Goal: Task Accomplishment & Management: Use online tool/utility

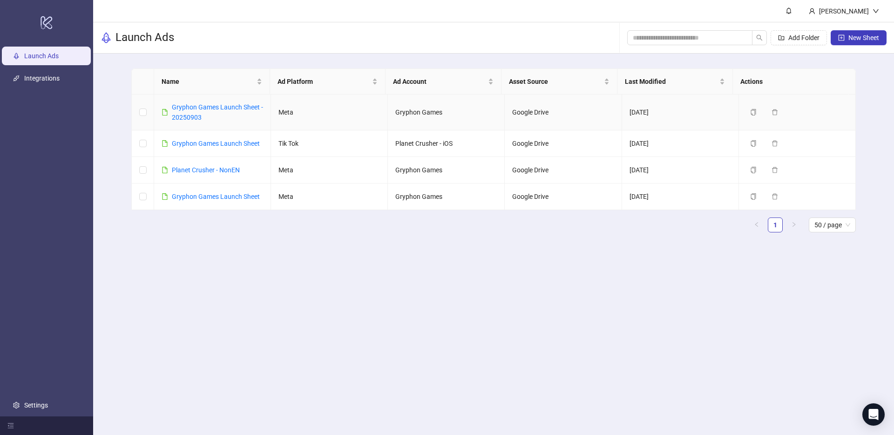
click at [198, 108] on link "Gryphon Games Launch Sheet - 20250903" at bounding box center [217, 112] width 91 height 18
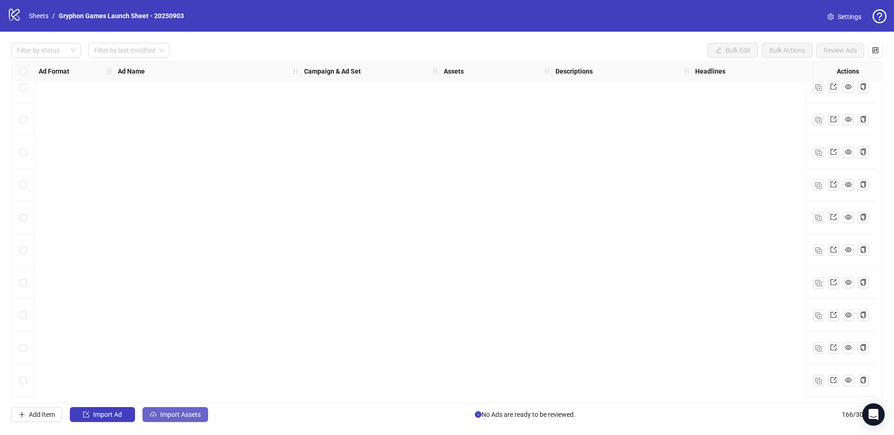
scroll to position [2918, 0]
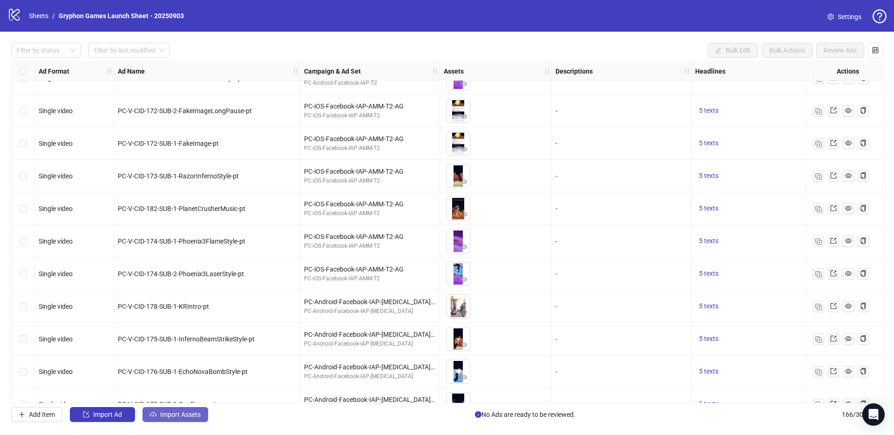
click at [178, 414] on span "Import Assets" at bounding box center [180, 414] width 40 height 7
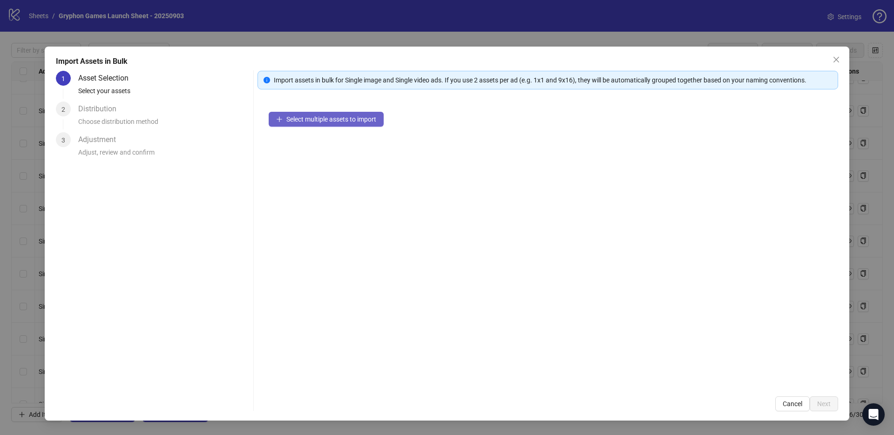
click at [342, 122] on span "Select multiple assets to import" at bounding box center [331, 118] width 90 height 7
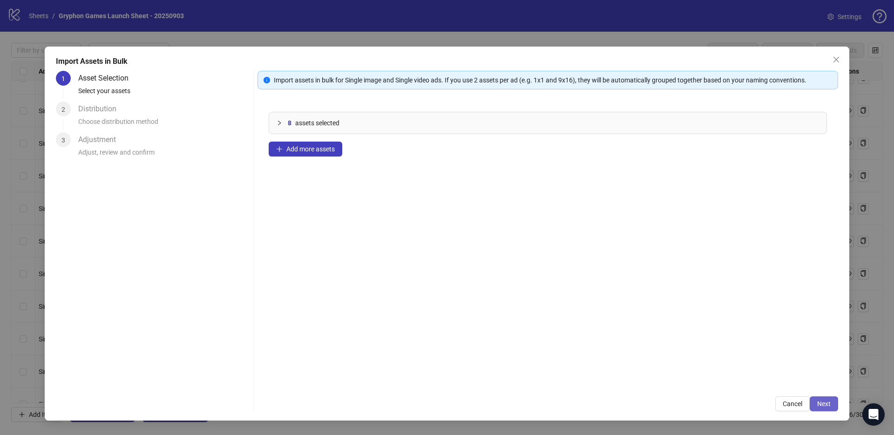
click at [828, 404] on span "Next" at bounding box center [823, 403] width 13 height 7
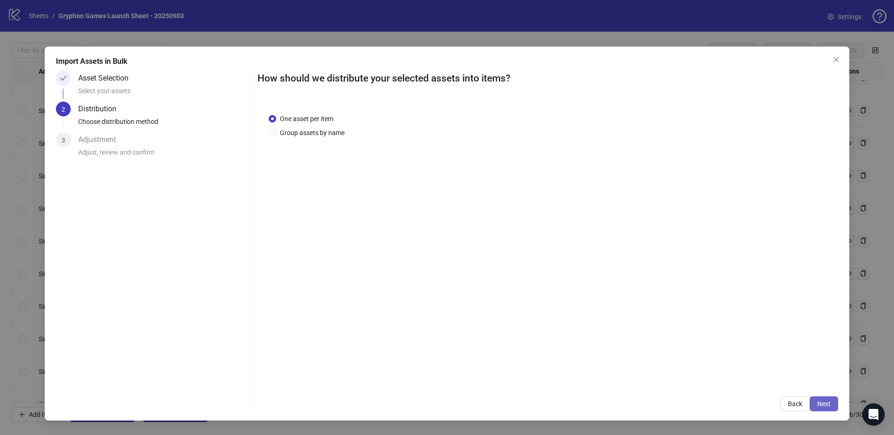
click at [824, 400] on span "Next" at bounding box center [823, 403] width 13 height 7
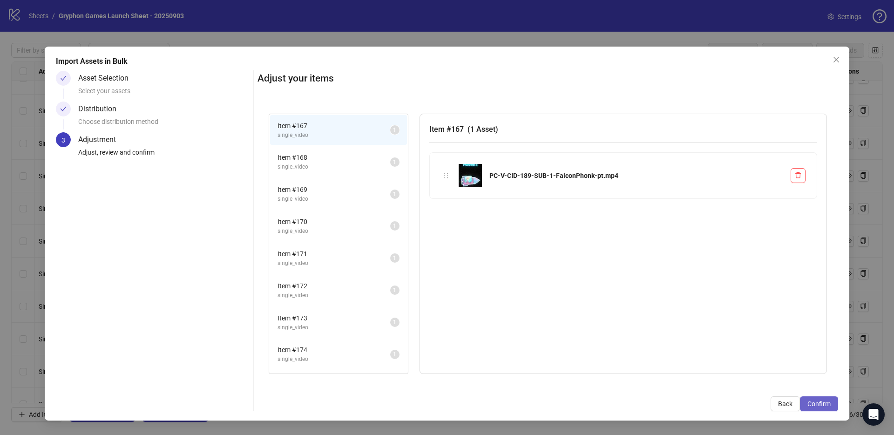
click at [830, 401] on span "Confirm" at bounding box center [818, 403] width 23 height 7
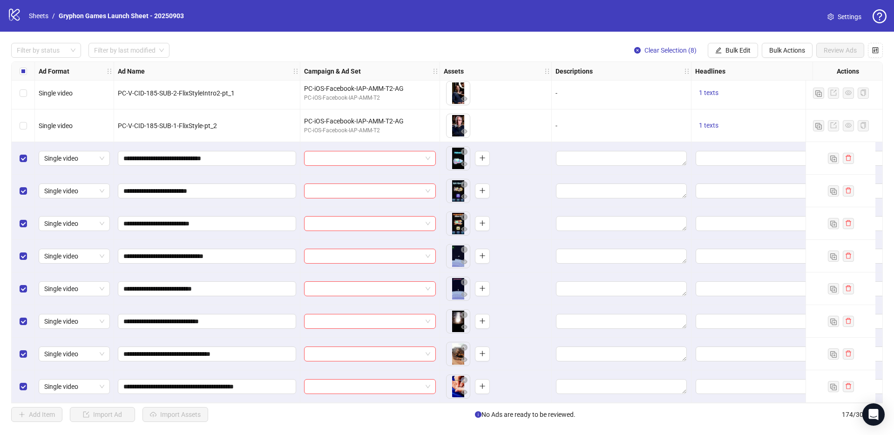
scroll to position [5351, 0]
click at [786, 45] on button "Bulk Actions" at bounding box center [786, 50] width 51 height 15
drag, startPoint x: 726, startPoint y: 51, endPoint x: 735, endPoint y: 51, distance: 8.8
click at [726, 51] on span "Bulk Edit" at bounding box center [737, 50] width 25 height 7
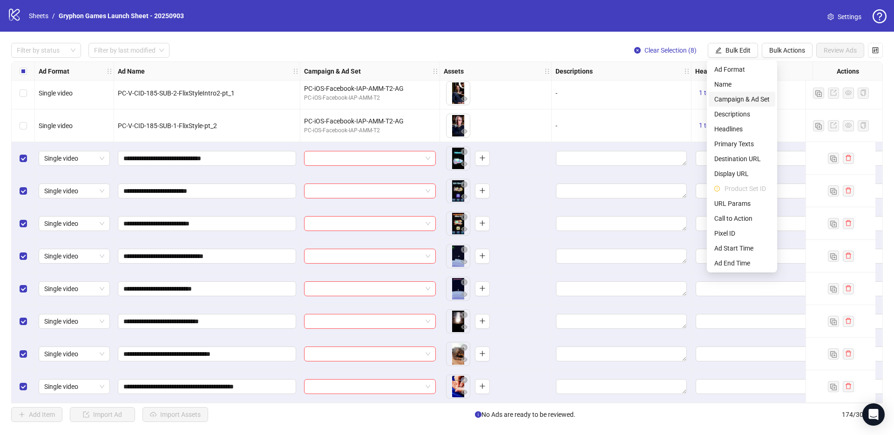
click at [754, 100] on span "Campaign & Ad Set" at bounding box center [741, 99] width 55 height 10
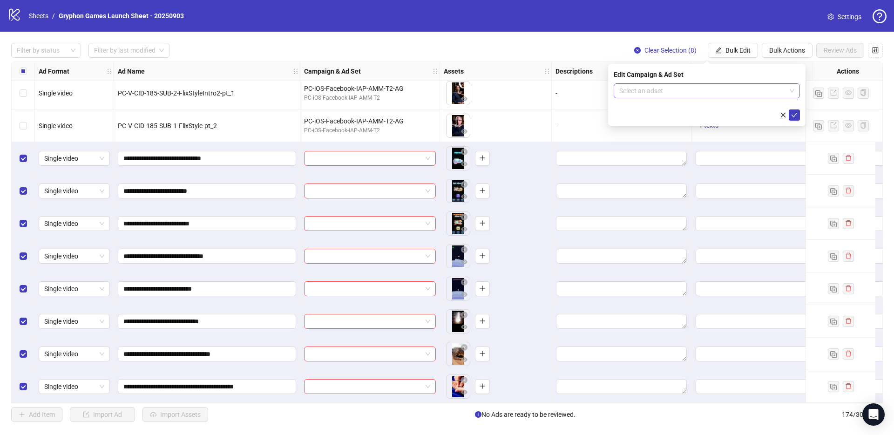
click at [664, 91] on input "search" at bounding box center [702, 91] width 167 height 14
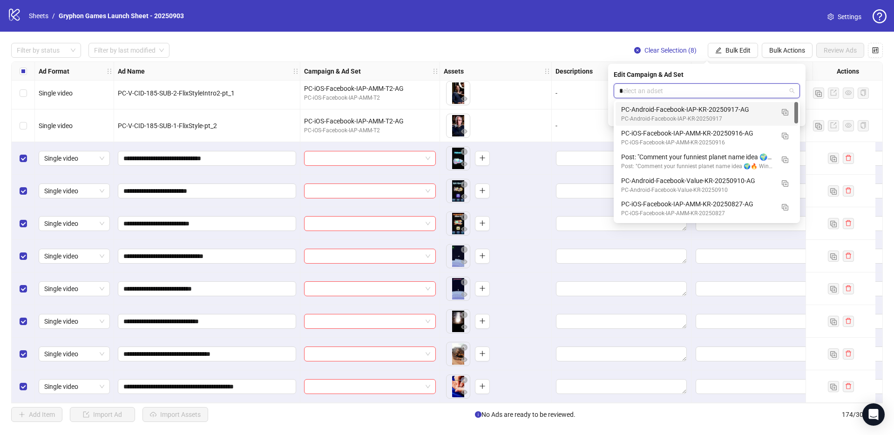
type input "**"
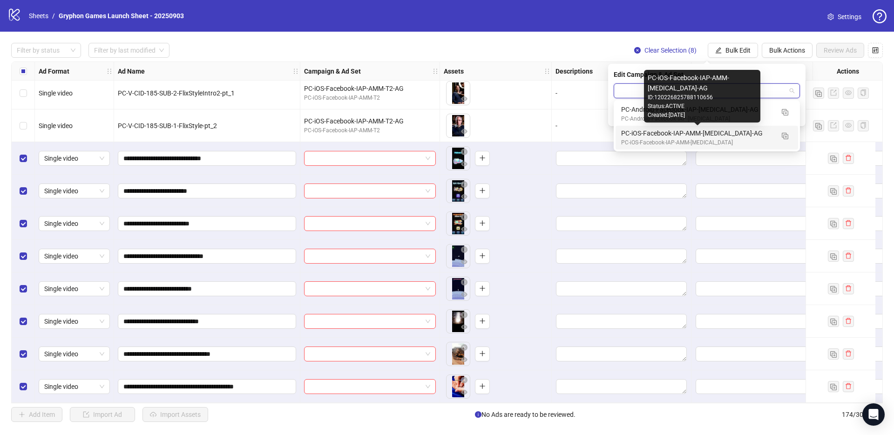
click at [679, 116] on div "Created: [DATE]" at bounding box center [701, 115] width 109 height 9
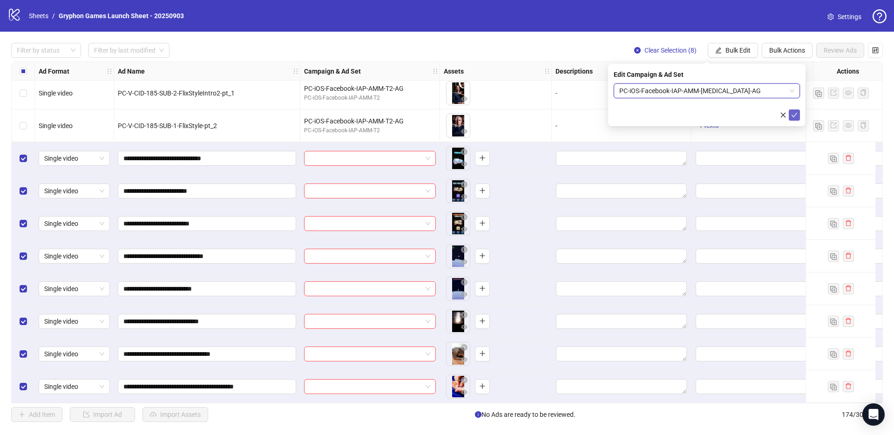
click at [796, 115] on icon "check" at bounding box center [794, 115] width 7 height 7
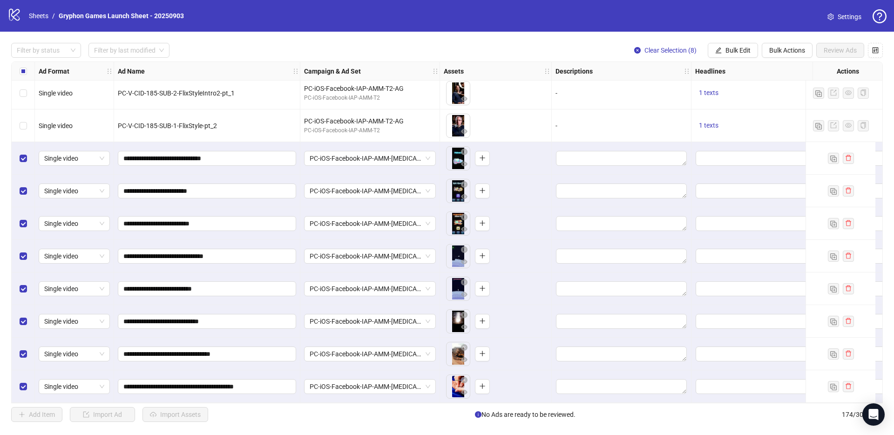
drag, startPoint x: 731, startPoint y: 50, endPoint x: 794, endPoint y: 82, distance: 71.2
click at [731, 50] on span "Bulk Edit" at bounding box center [737, 50] width 25 height 7
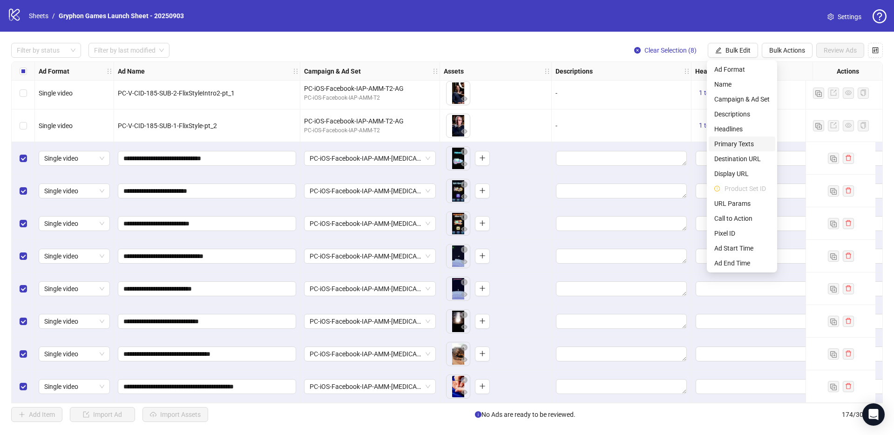
click at [757, 138] on li "Primary Texts" at bounding box center [741, 143] width 67 height 15
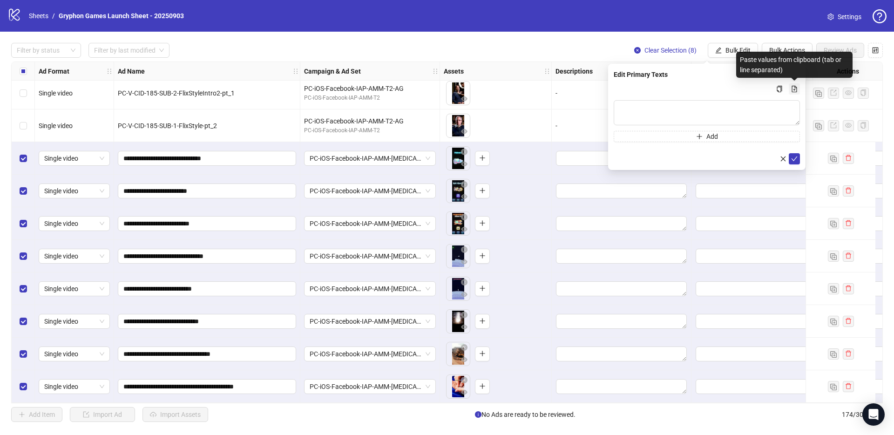
click at [797, 88] on icon "file-add" at bounding box center [794, 89] width 7 height 7
type textarea "**********"
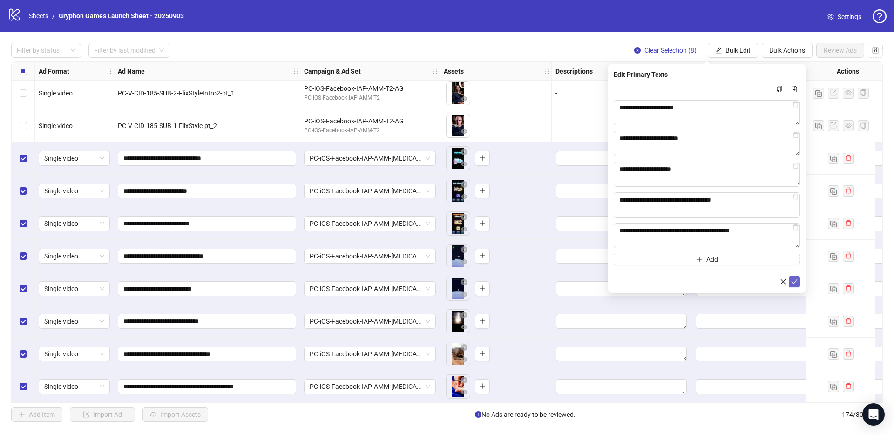
click at [793, 281] on icon "check" at bounding box center [794, 281] width 7 height 7
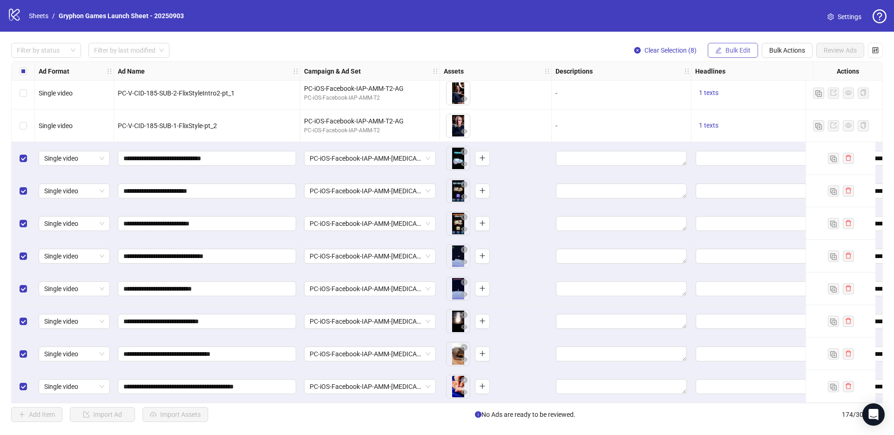
click at [738, 50] on span "Bulk Edit" at bounding box center [737, 50] width 25 height 7
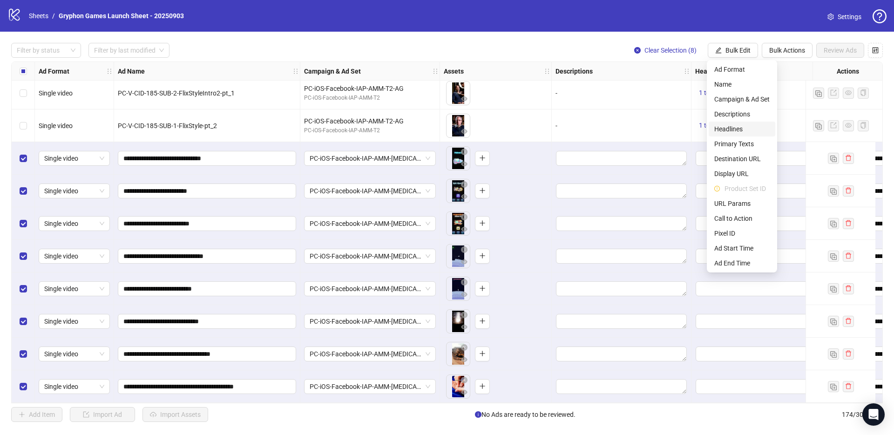
click at [742, 128] on span "Headlines" at bounding box center [741, 129] width 55 height 10
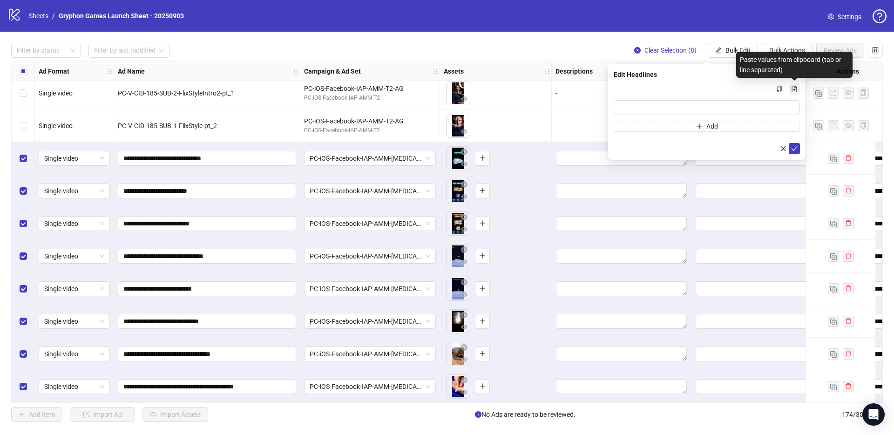
click at [794, 87] on icon "file-add" at bounding box center [794, 89] width 7 height 7
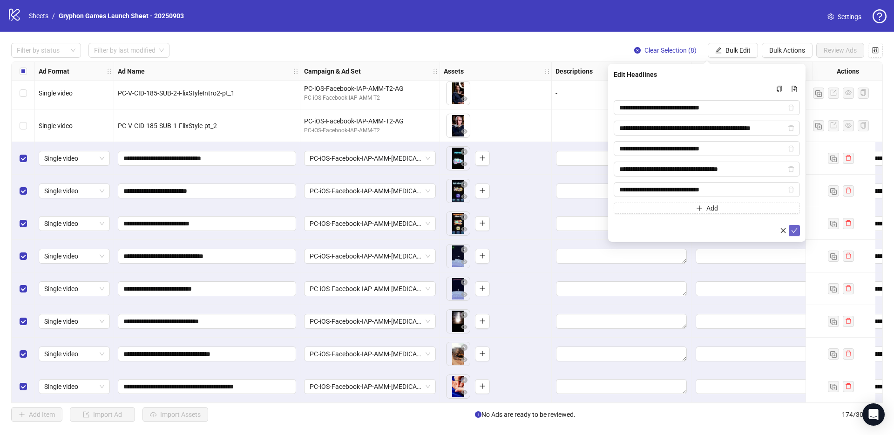
click at [797, 229] on button "submit" at bounding box center [793, 230] width 11 height 11
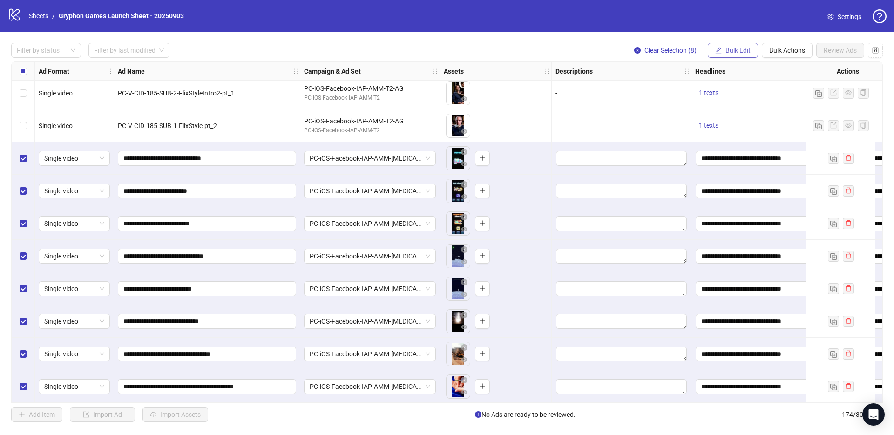
click at [730, 49] on span "Bulk Edit" at bounding box center [737, 50] width 25 height 7
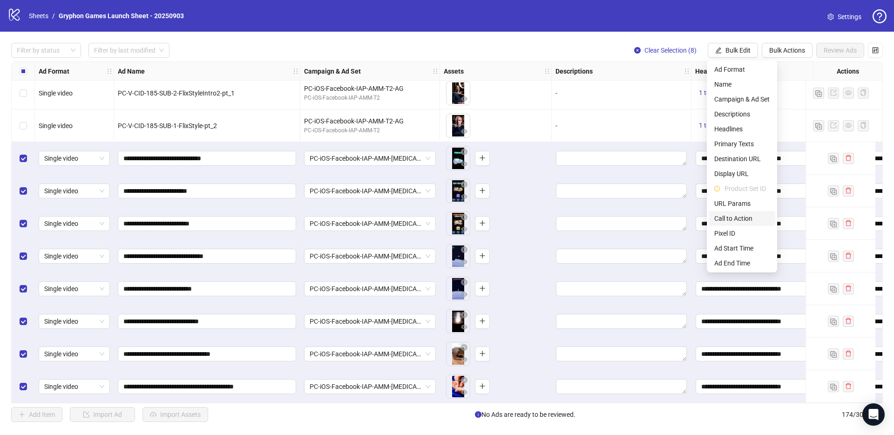
click at [754, 220] on span "Call to Action" at bounding box center [741, 218] width 55 height 10
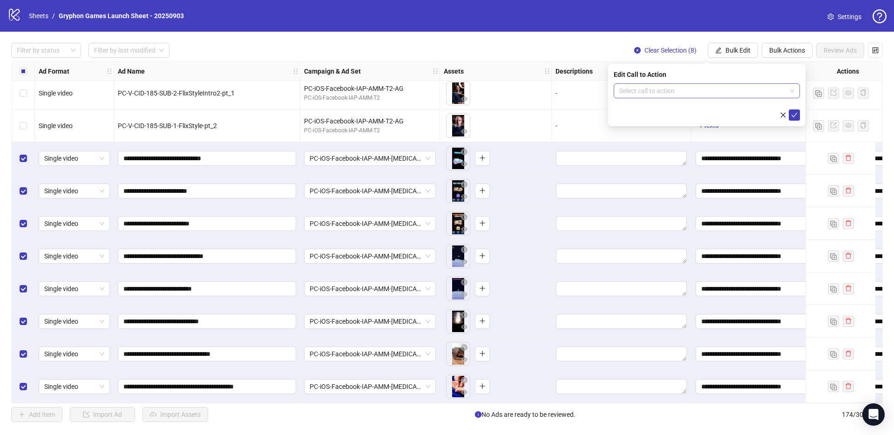
click at [706, 94] on input "search" at bounding box center [702, 91] width 167 height 14
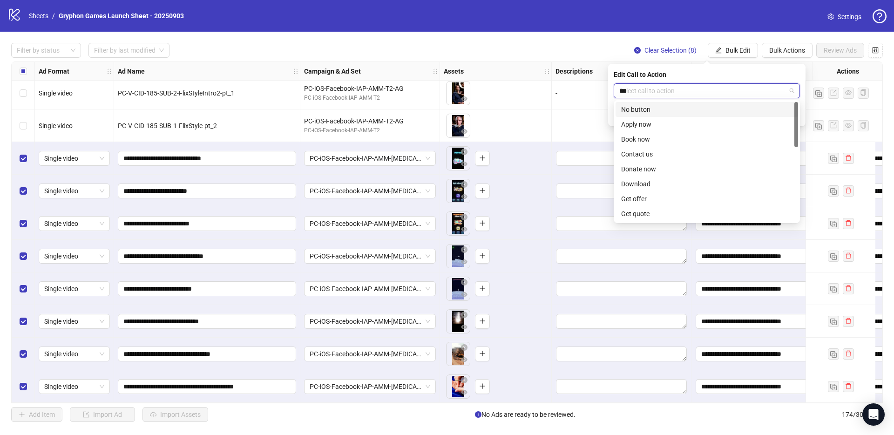
type input "****"
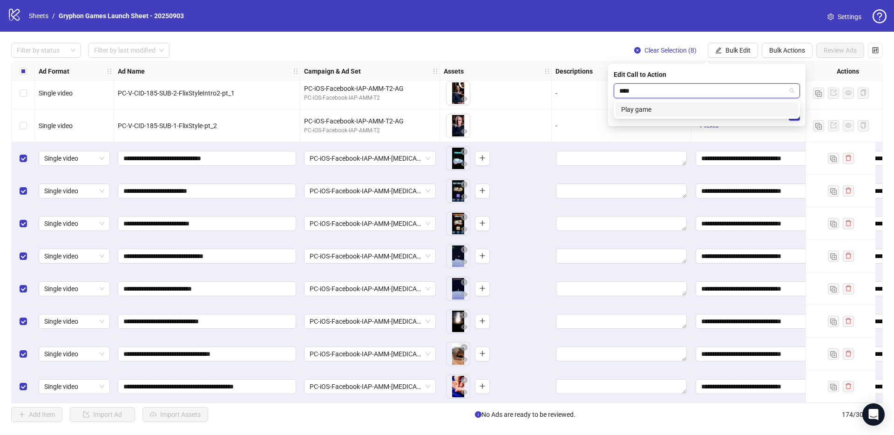
click at [697, 103] on div "Play game" at bounding box center [706, 109] width 182 height 15
click at [797, 114] on button "submit" at bounding box center [793, 114] width 11 height 11
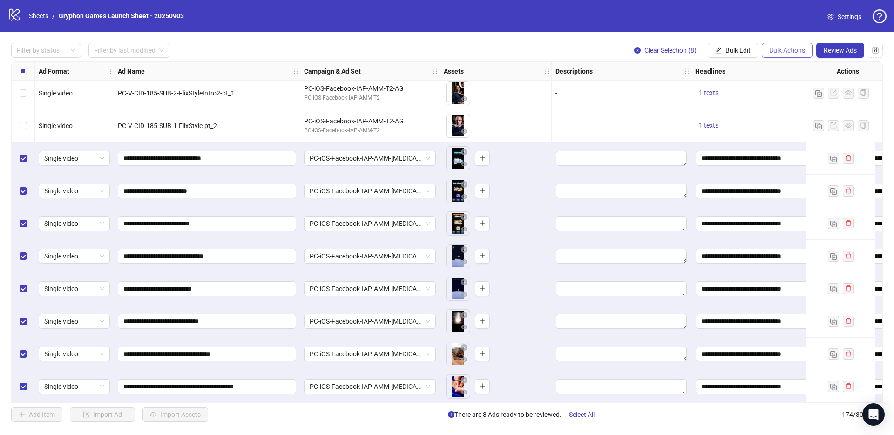
click at [791, 47] on span "Bulk Actions" at bounding box center [787, 50] width 36 height 7
click at [805, 101] on span "Duplicate with assets" at bounding box center [800, 99] width 64 height 10
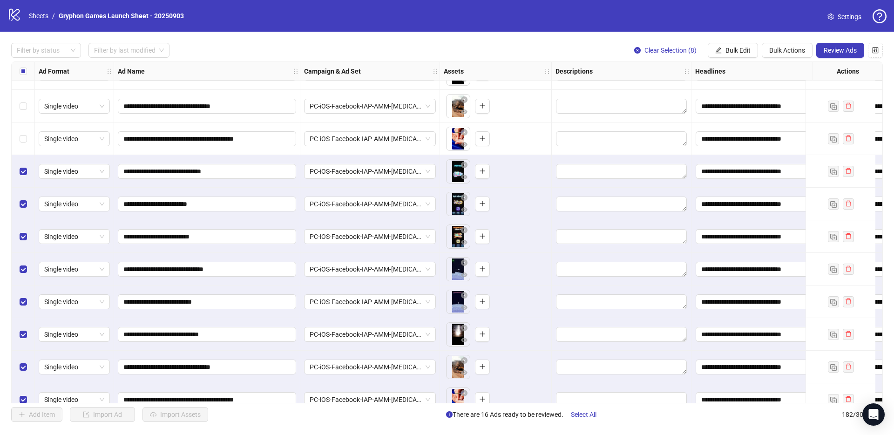
scroll to position [5611, 0]
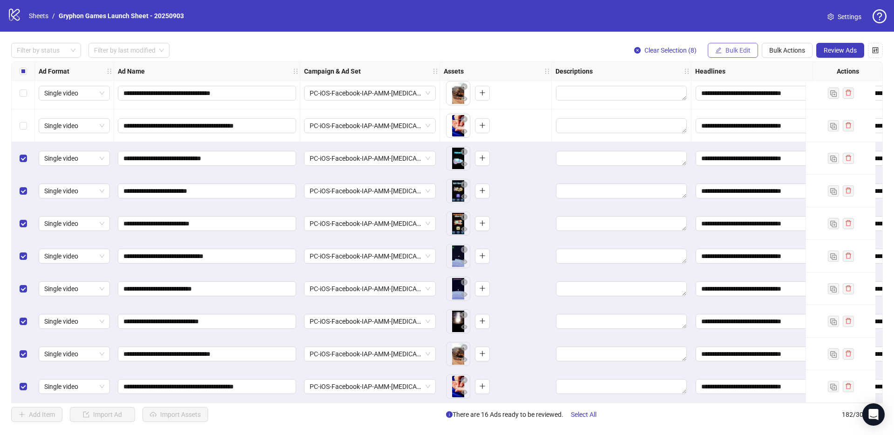
click at [727, 44] on button "Bulk Edit" at bounding box center [732, 50] width 50 height 15
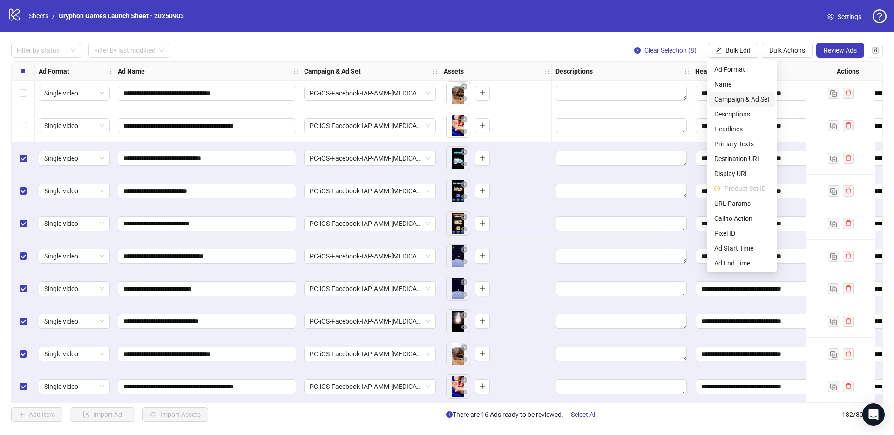
click at [745, 92] on li "Campaign & Ad Set" at bounding box center [741, 99] width 67 height 15
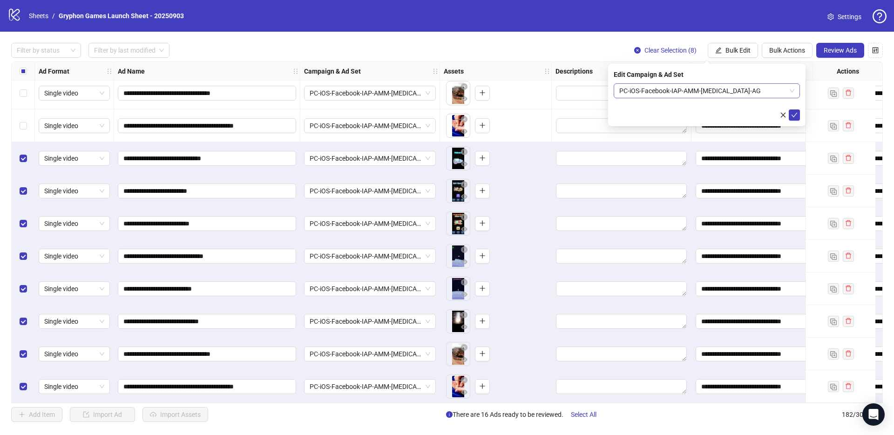
click at [686, 92] on span "PC-iOS-Facebook-IAP-AMM-[MEDICAL_DATA]-AG" at bounding box center [706, 91] width 175 height 14
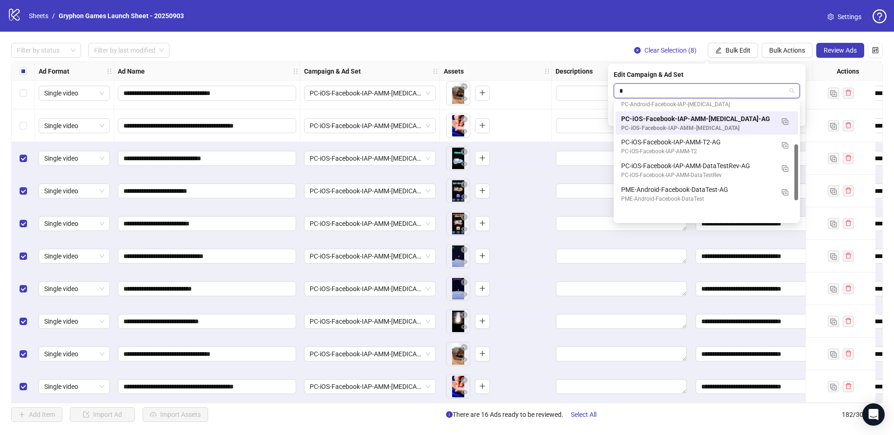
scroll to position [89, 0]
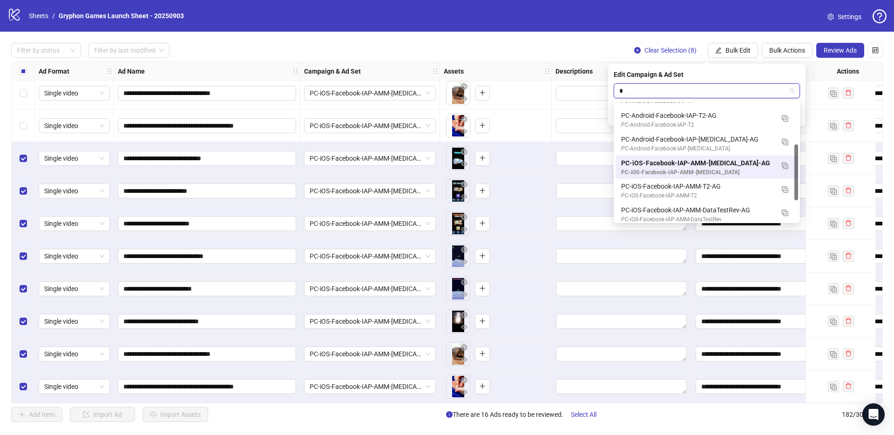
type input "**"
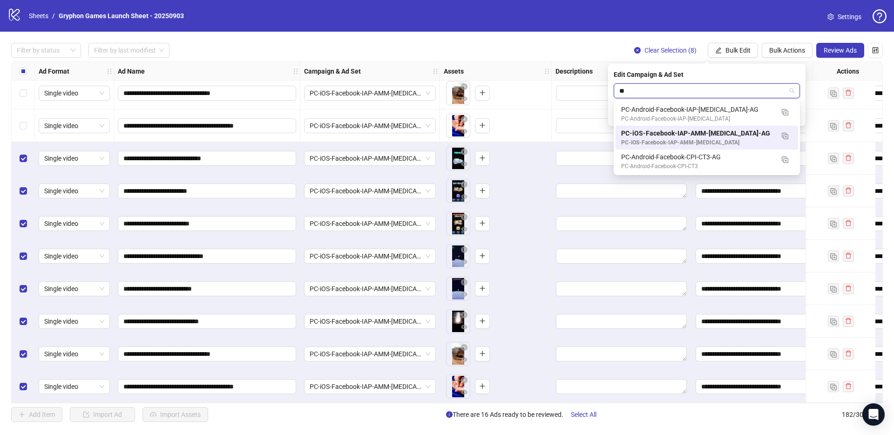
scroll to position [0, 0]
click at [680, 115] on div "PC-Android-Facebook-IAP-[MEDICAL_DATA]" at bounding box center [697, 118] width 153 height 9
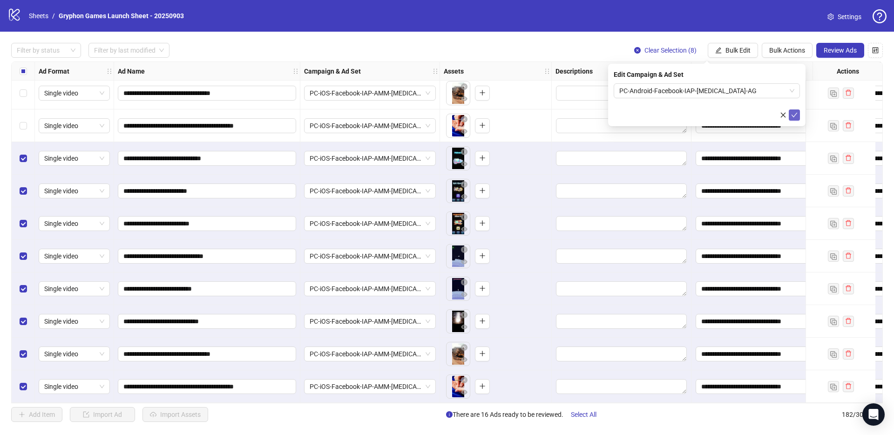
click at [798, 114] on button "submit" at bounding box center [793, 114] width 11 height 11
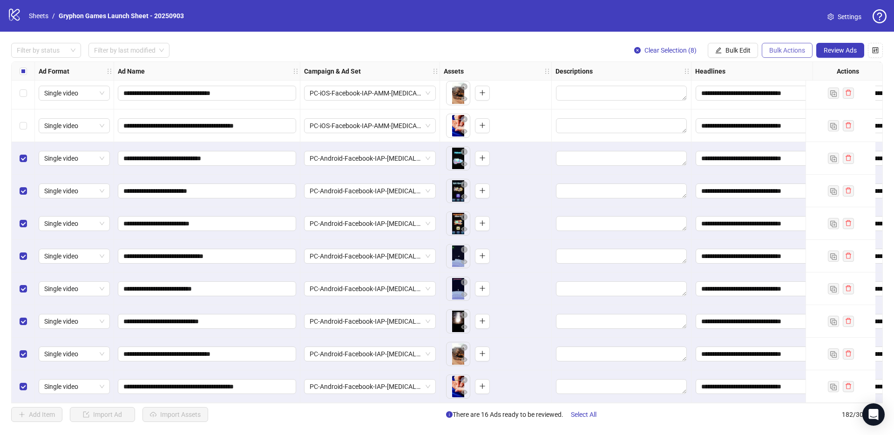
click at [781, 49] on span "Bulk Actions" at bounding box center [787, 50] width 36 height 7
click at [793, 101] on span "Duplicate with assets" at bounding box center [800, 99] width 64 height 10
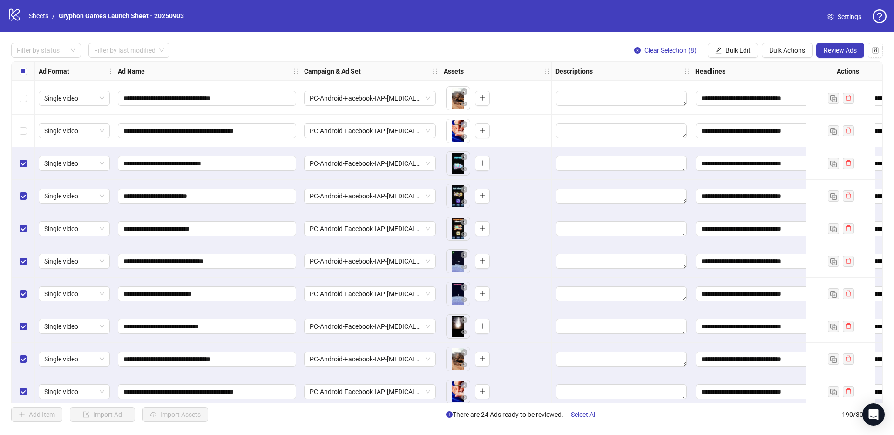
scroll to position [5872, 0]
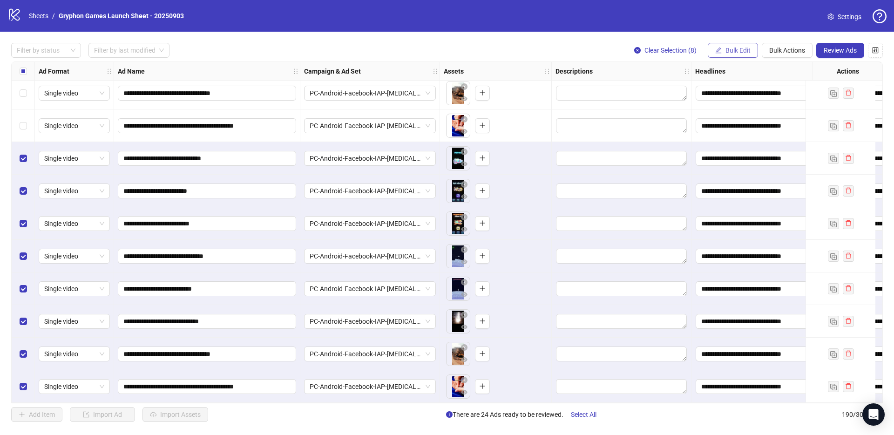
click at [738, 54] on span "Bulk Edit" at bounding box center [737, 50] width 25 height 7
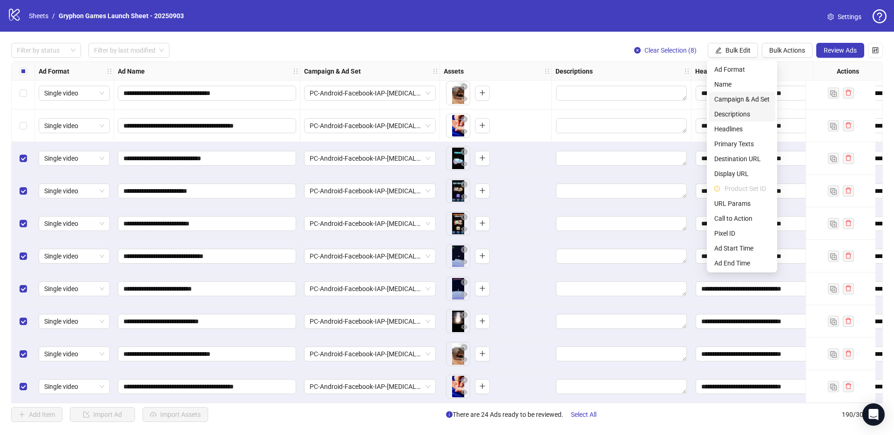
click at [752, 103] on span "Campaign & Ad Set" at bounding box center [741, 99] width 55 height 10
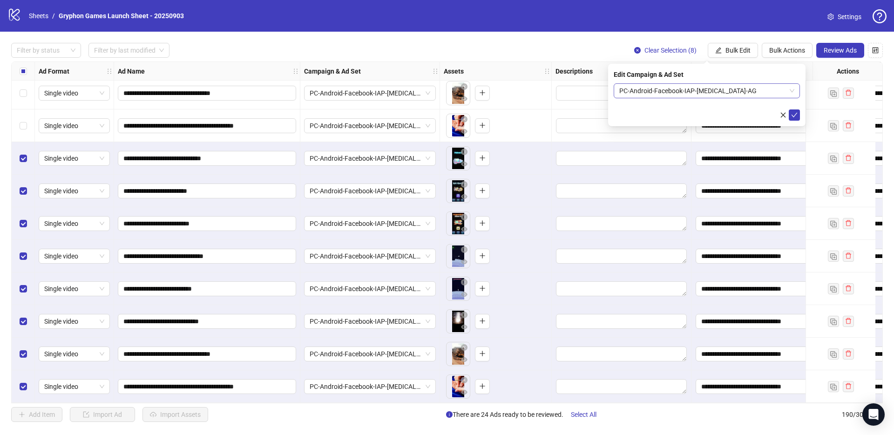
click at [694, 91] on span "PC-Android-Facebook-IAP-[MEDICAL_DATA]-AG" at bounding box center [706, 91] width 175 height 14
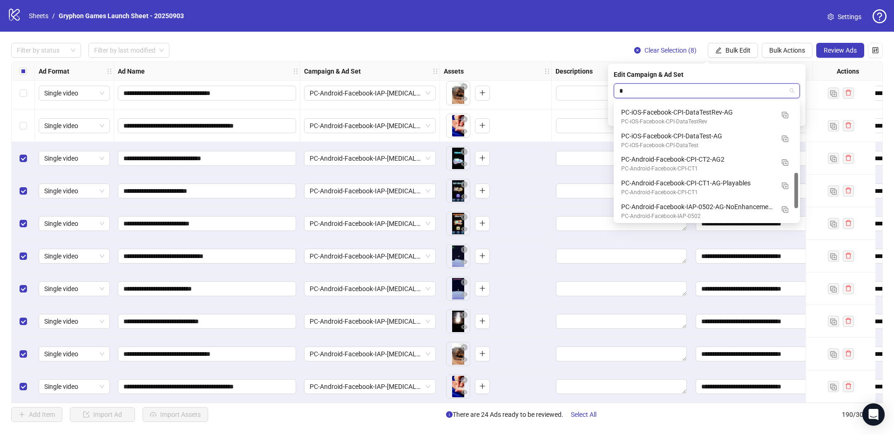
scroll to position [119, 0]
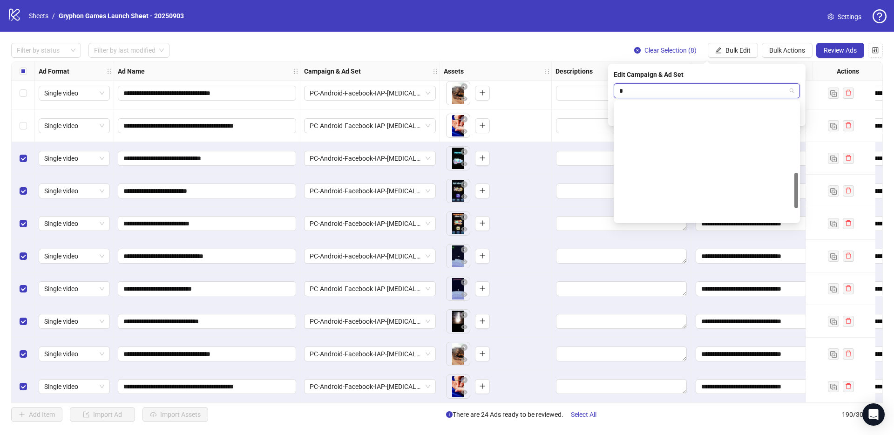
type input "**"
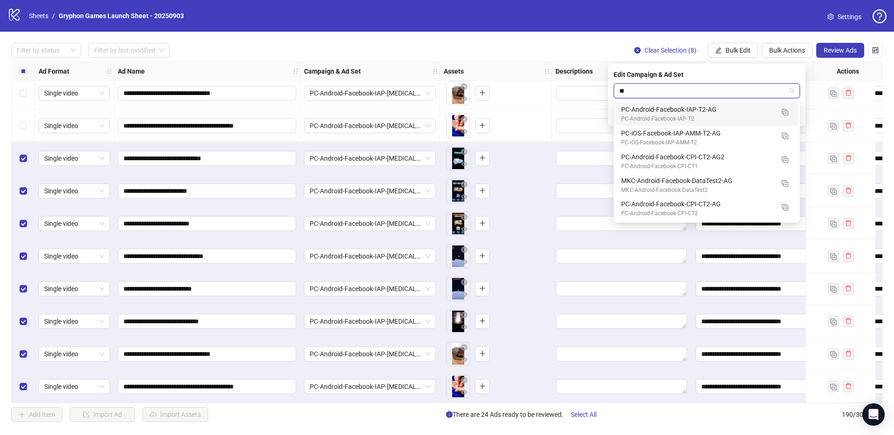
scroll to position [0, 0]
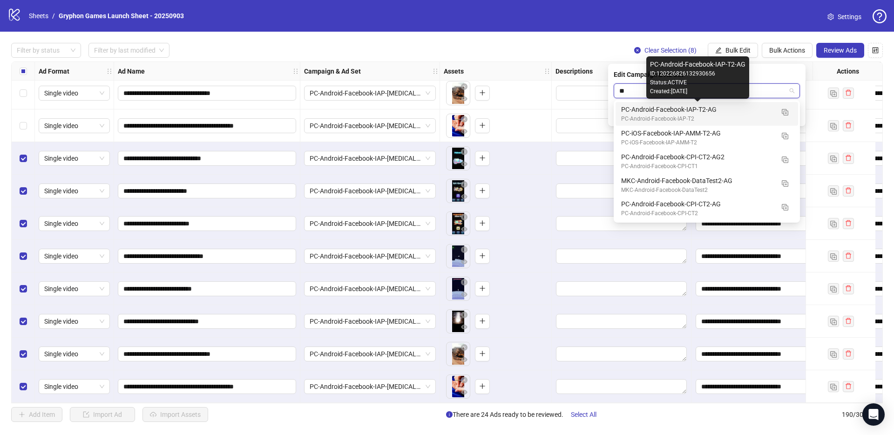
click at [700, 113] on div "PC-Android-Facebook-IAP-T2-AG" at bounding box center [697, 109] width 153 height 10
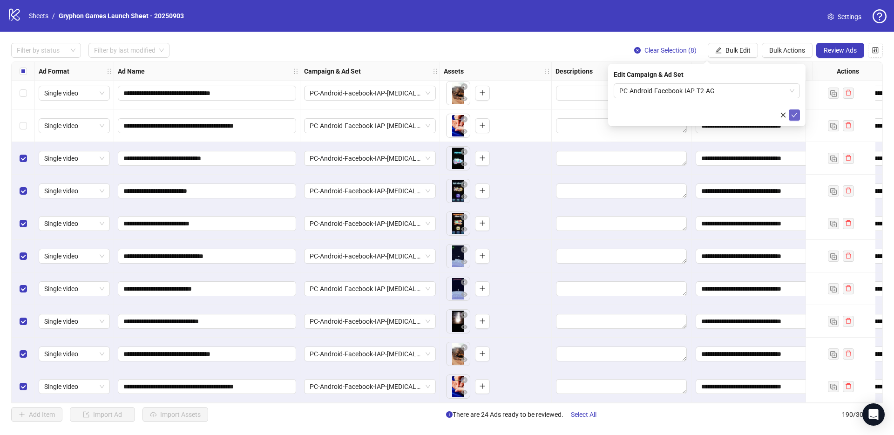
click at [794, 117] on icon "check" at bounding box center [794, 115] width 7 height 7
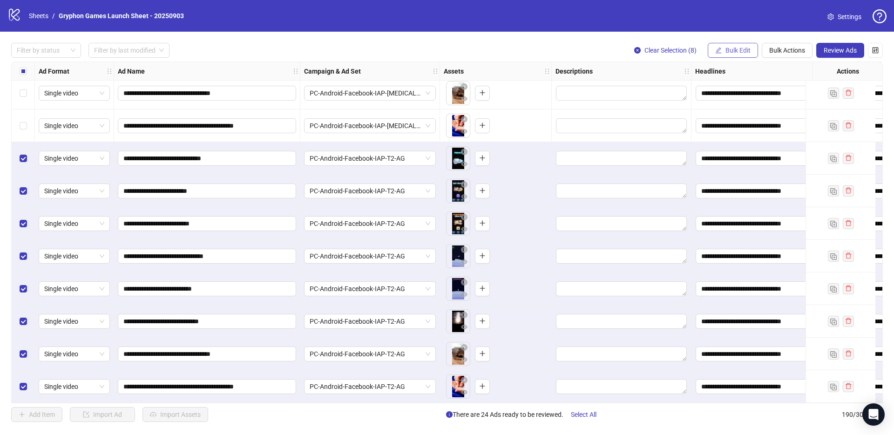
click at [741, 52] on span "Bulk Edit" at bounding box center [737, 50] width 25 height 7
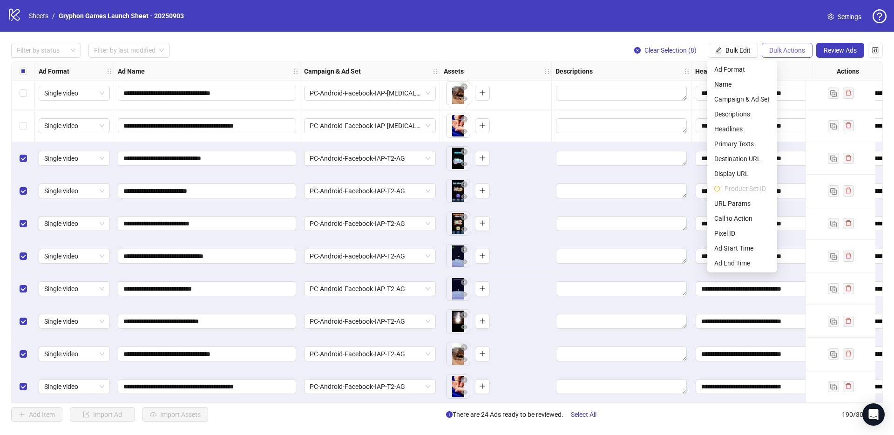
click at [788, 47] on span "Bulk Actions" at bounding box center [787, 50] width 36 height 7
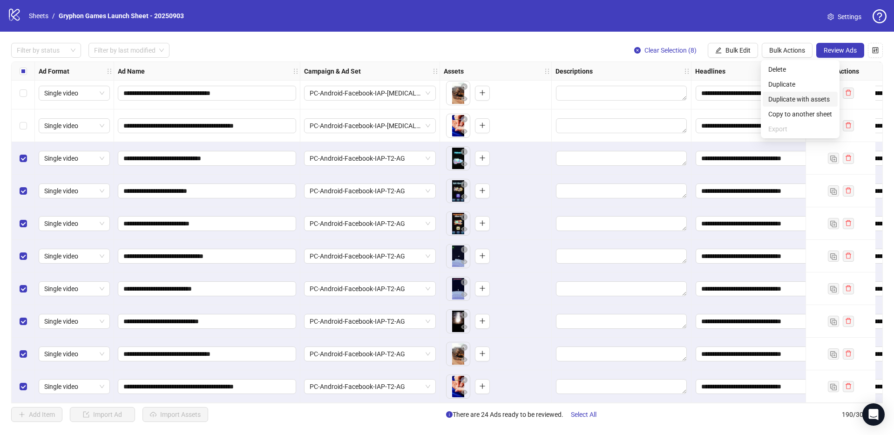
click at [795, 98] on span "Duplicate with assets" at bounding box center [800, 99] width 64 height 10
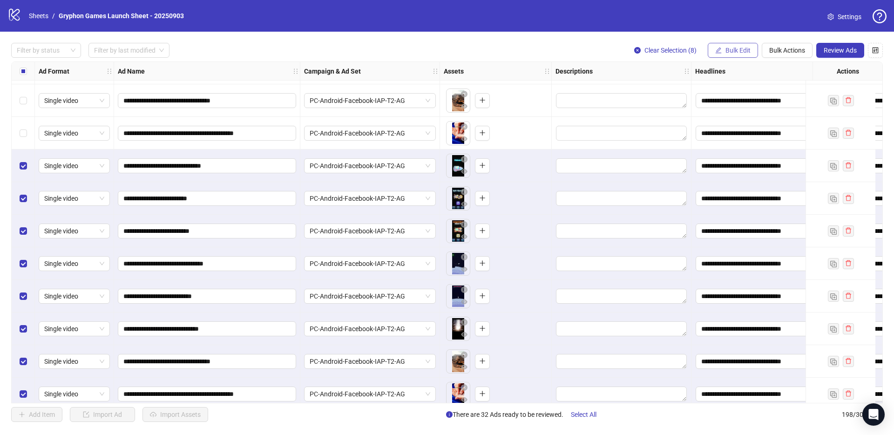
scroll to position [6133, 0]
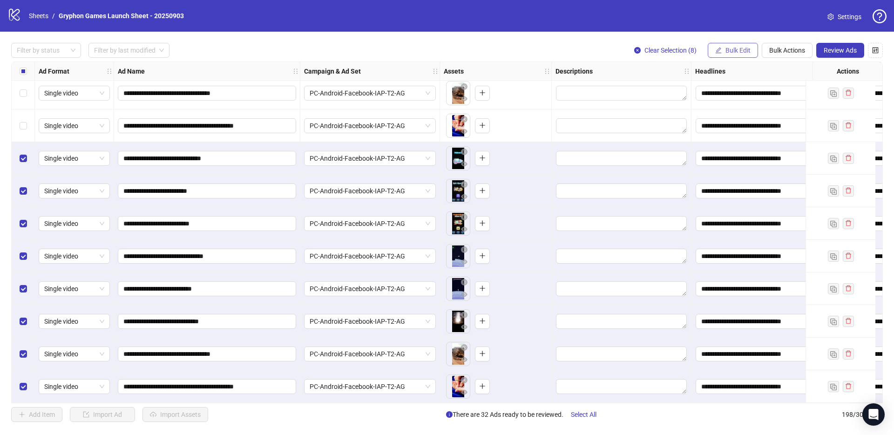
click at [752, 53] on button "Bulk Edit" at bounding box center [732, 50] width 50 height 15
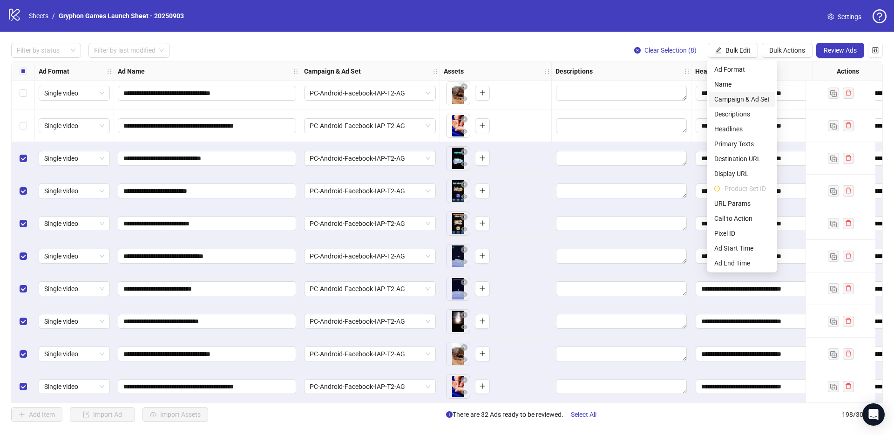
click at [750, 99] on span "Campaign & Ad Set" at bounding box center [741, 99] width 55 height 10
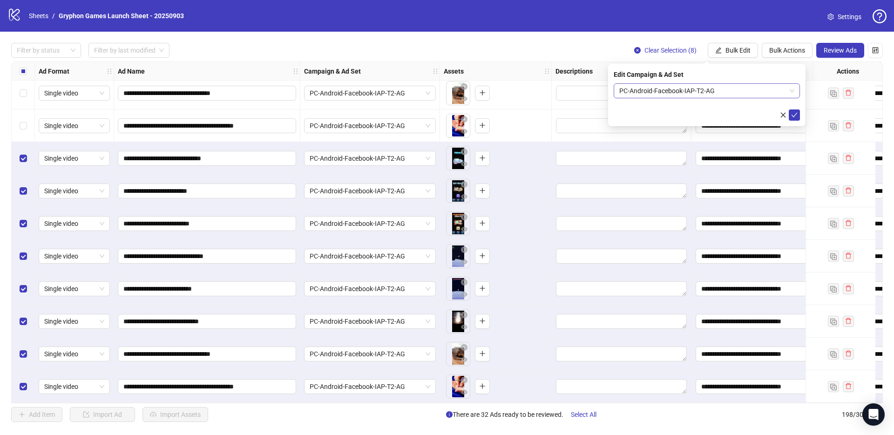
click at [693, 86] on span "PC-Android-Facebook-IAP-T2-AG" at bounding box center [706, 91] width 175 height 14
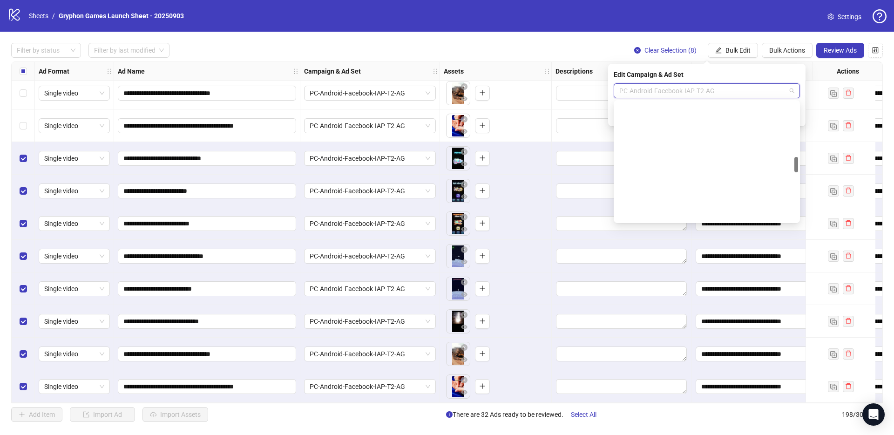
scroll to position [421, 0]
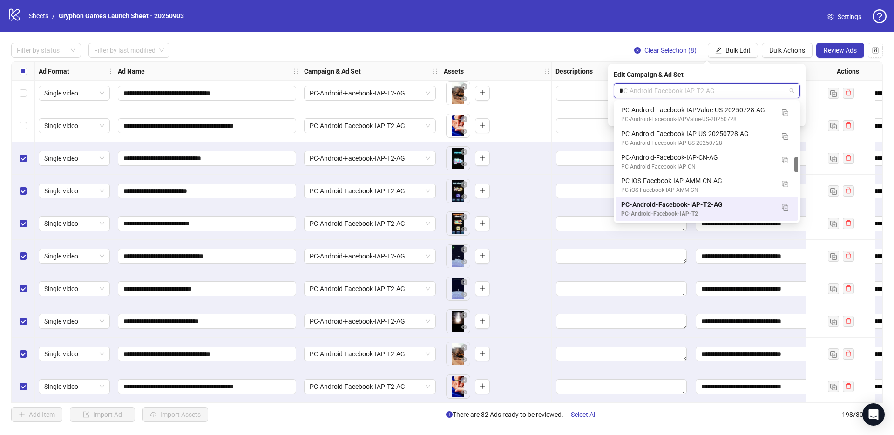
type input "**"
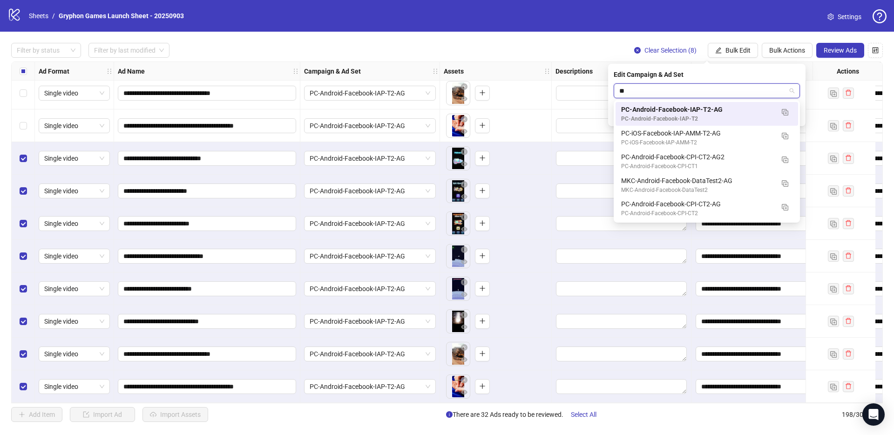
scroll to position [0, 0]
click at [685, 135] on div "PC-iOS-Facebook-IAP-AMM-T2-AG" at bounding box center [697, 133] width 153 height 10
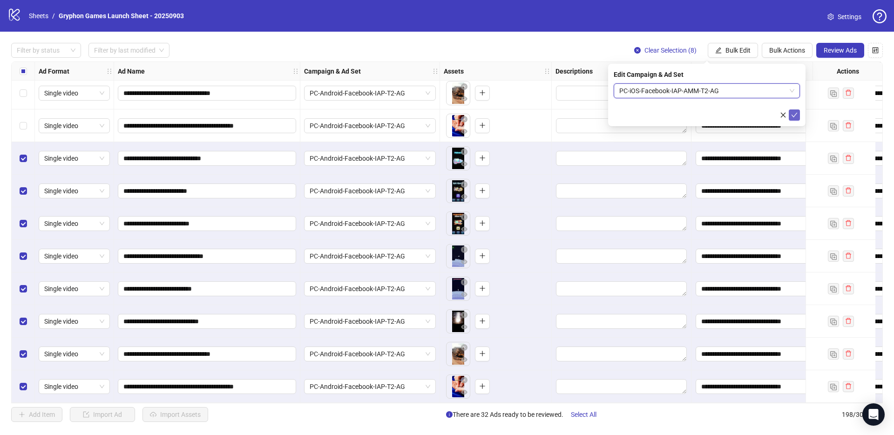
click at [797, 113] on button "submit" at bounding box center [793, 114] width 11 height 11
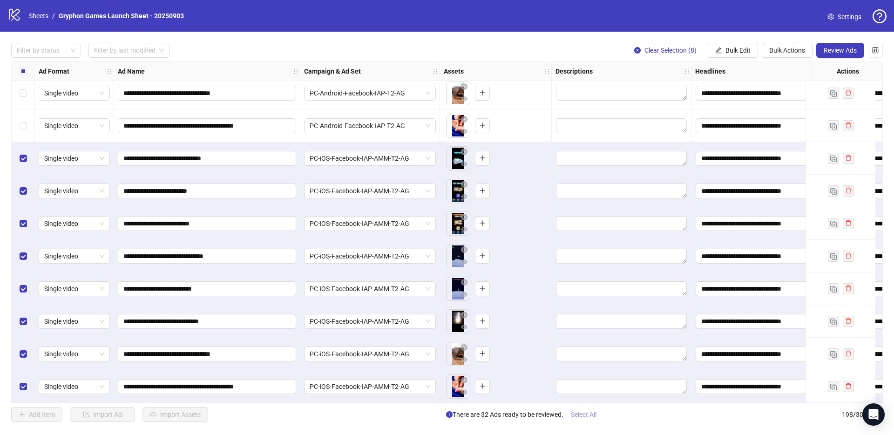
click at [589, 418] on button "Select All" at bounding box center [583, 414] width 40 height 15
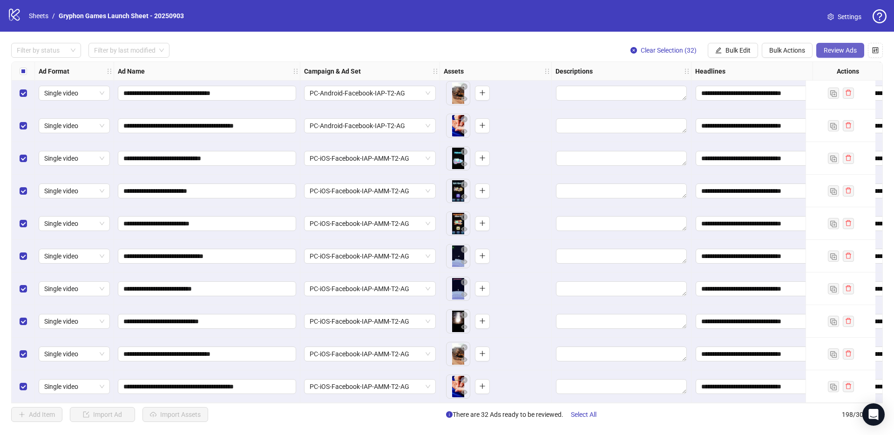
click at [842, 47] on span "Review Ads" at bounding box center [839, 50] width 33 height 7
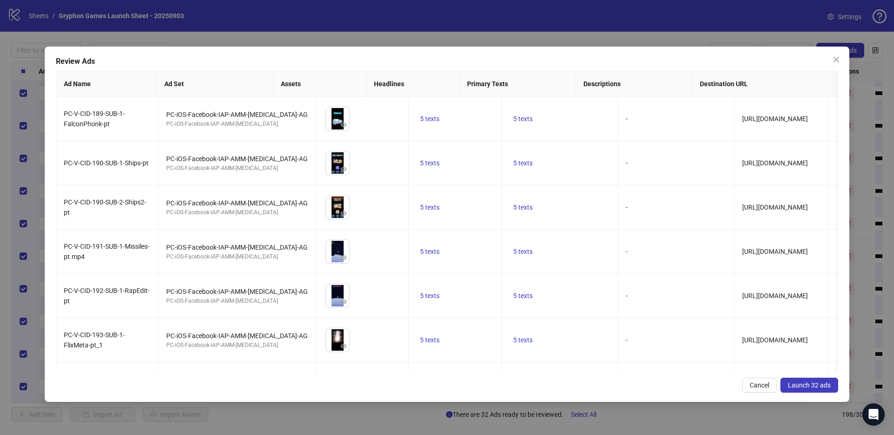
click at [819, 384] on span "Launch 32 ads" at bounding box center [809, 384] width 43 height 7
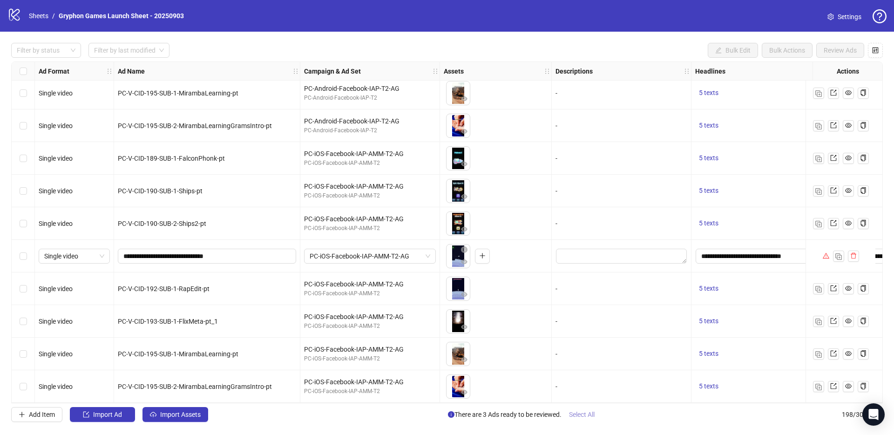
click at [585, 413] on span "Select All" at bounding box center [582, 414] width 26 height 7
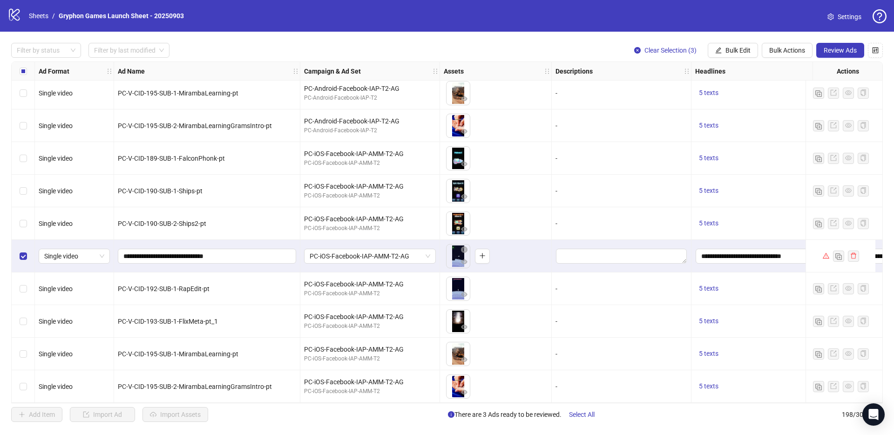
click at [843, 54] on span "Review Ads" at bounding box center [839, 50] width 33 height 7
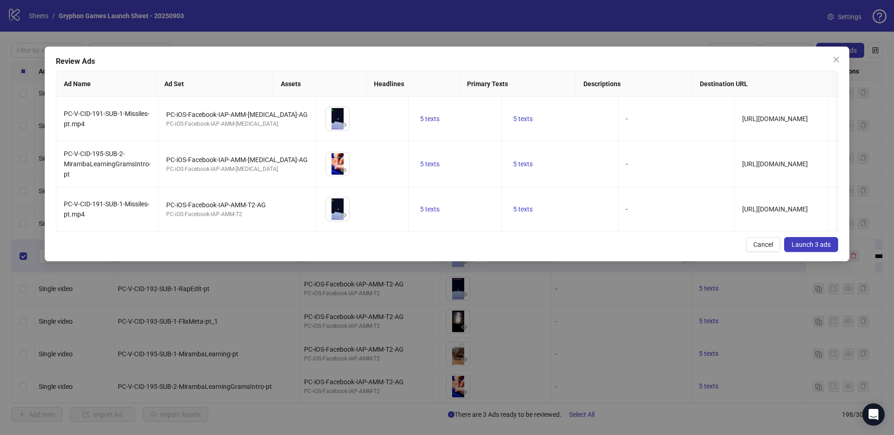
click at [821, 248] on span "Launch 3 ads" at bounding box center [810, 244] width 39 height 7
